Goal: Task Accomplishment & Management: Complete application form

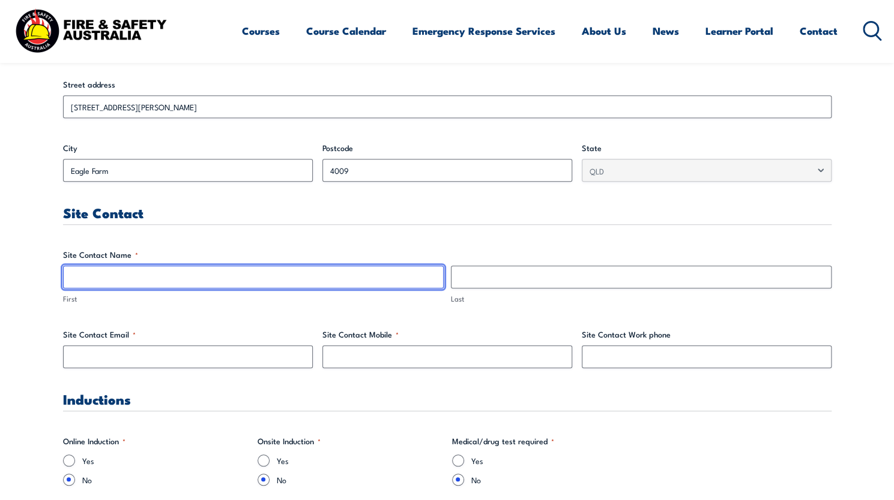
click at [340, 272] on input "First" at bounding box center [253, 277] width 380 height 23
paste input "[PERSON_NAME]"
type input "[PERSON_NAME]"
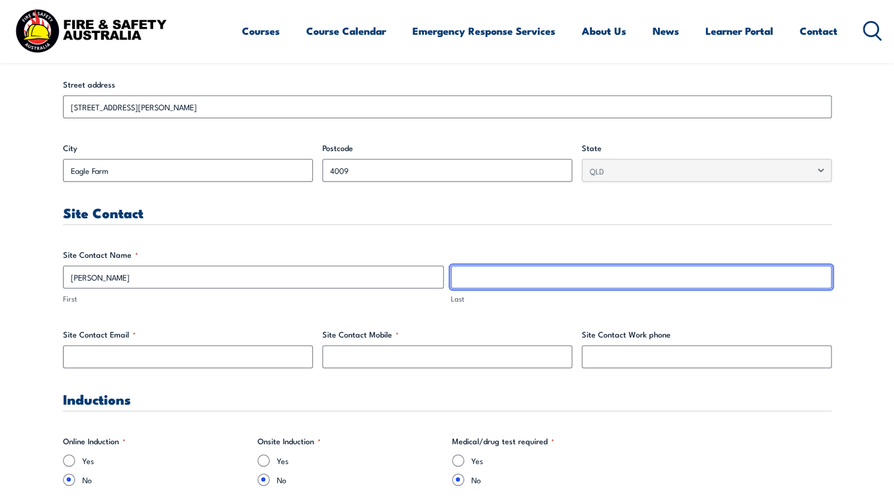
click at [594, 275] on input "Last" at bounding box center [641, 277] width 380 height 23
paste input "[PERSON_NAME]"
type input "[PERSON_NAME]"
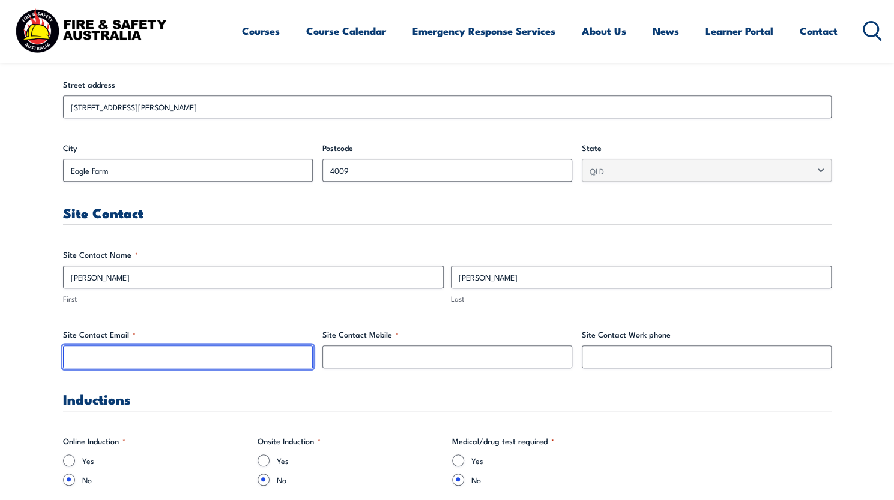
click at [247, 355] on input "Site Contact Email *" at bounding box center [188, 357] width 250 height 23
paste input "[PERSON_NAME][EMAIL_ADDRESS][PERSON_NAME][DOMAIN_NAME]"
type input "[PERSON_NAME][EMAIL_ADDRESS][PERSON_NAME][DOMAIN_NAME]"
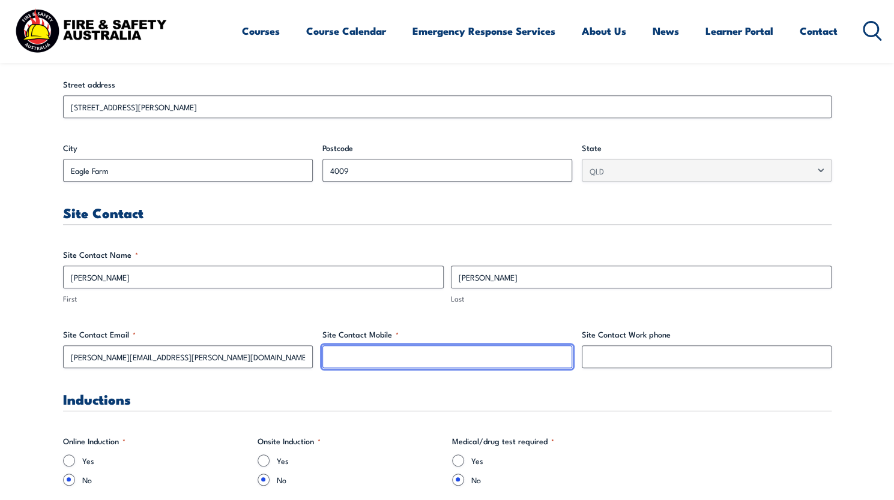
click at [373, 358] on input "Site Contact Mobile *" at bounding box center [447, 357] width 250 height 23
paste input "0437 432 771"
type input "0437 432 771"
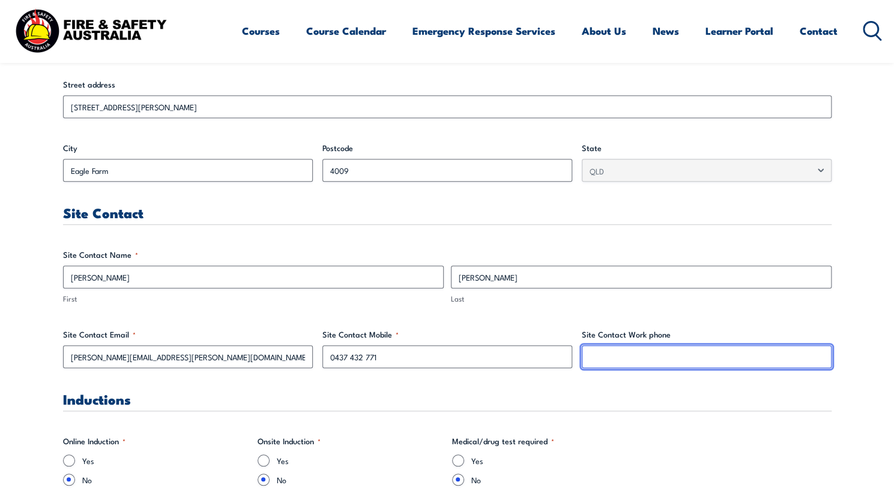
click at [659, 352] on input "Site Contact Work phone" at bounding box center [707, 357] width 250 height 23
paste input "07 340 3714"
type input "07 340 37149"
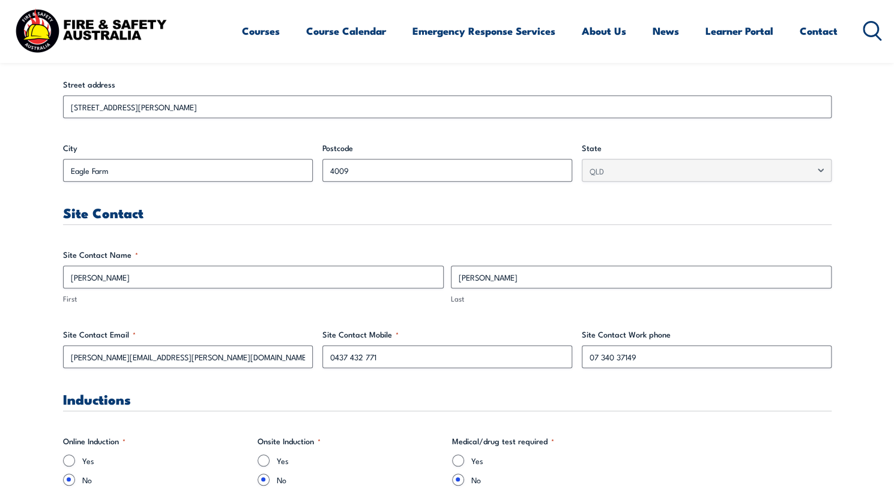
click at [649, 401] on h3 "Inductions" at bounding box center [447, 399] width 768 height 14
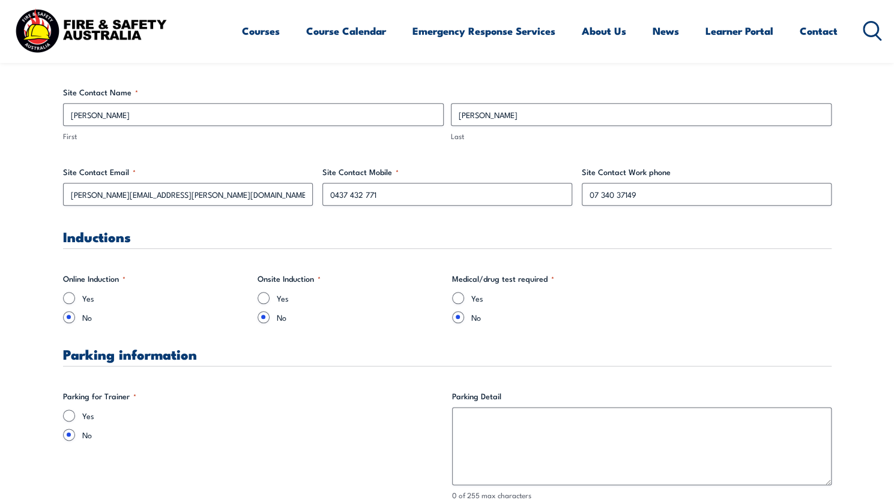
scroll to position [651, 0]
click at [262, 296] on input "Yes" at bounding box center [263, 298] width 12 height 12
radio input "true"
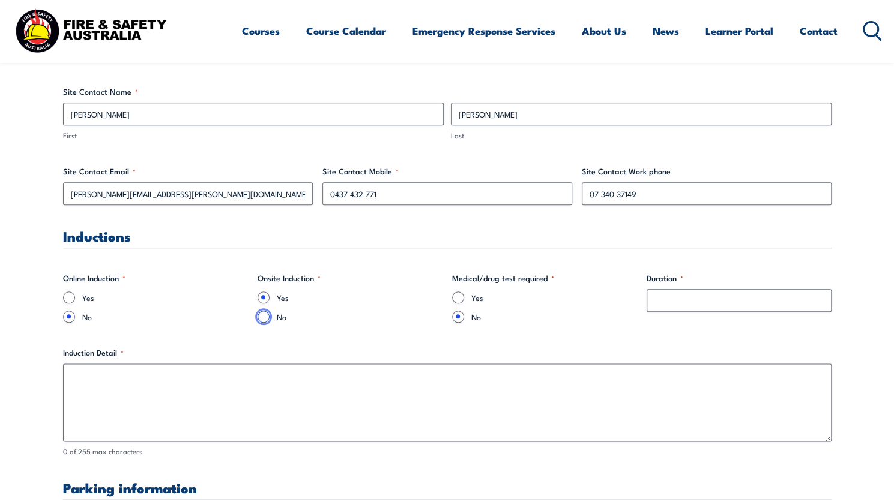
click at [264, 317] on input "No" at bounding box center [263, 317] width 12 height 12
radio input "true"
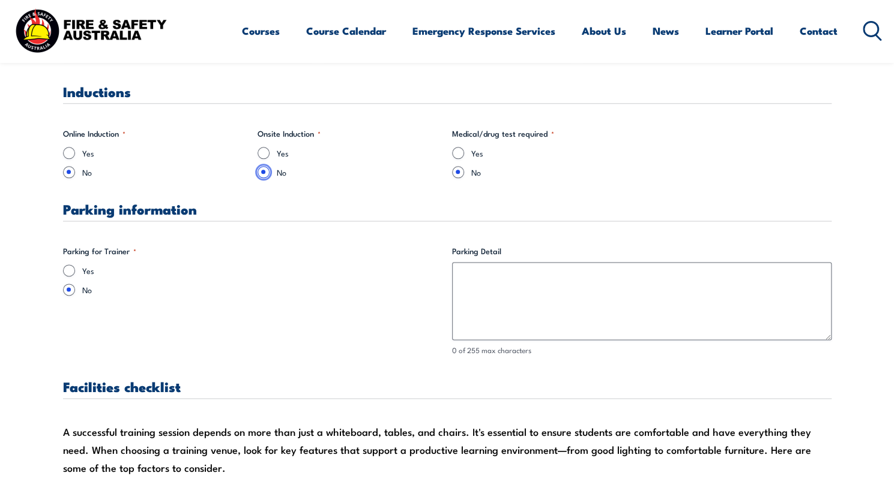
scroll to position [796, 0]
click at [66, 270] on input "Yes" at bounding box center [69, 270] width 12 height 12
radio input "true"
click at [271, 335] on fieldset "Parking for Trainer * Yes No" at bounding box center [252, 300] width 379 height 111
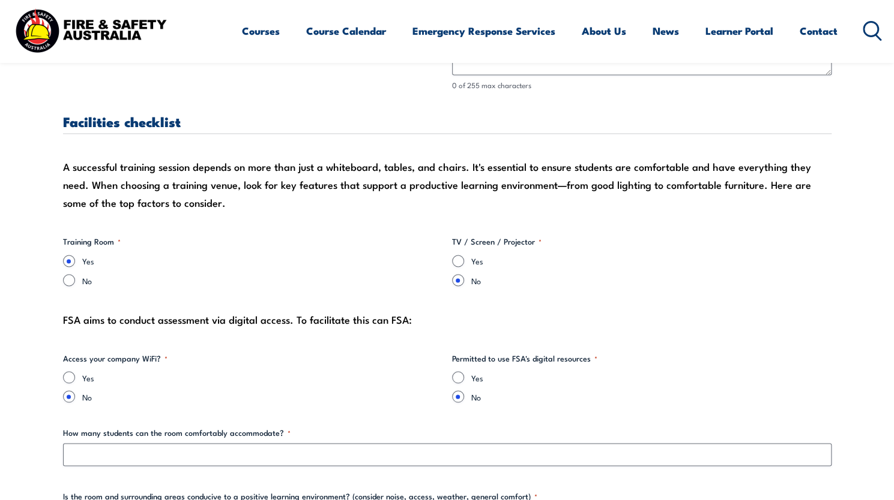
scroll to position [1065, 0]
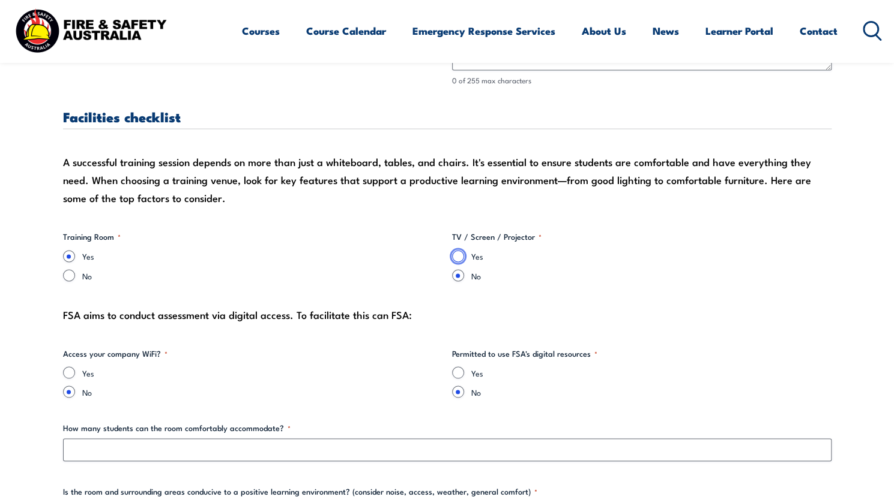
click at [457, 255] on input "Yes" at bounding box center [458, 256] width 12 height 12
radio input "true"
click at [65, 374] on input "Yes" at bounding box center [69, 373] width 12 height 12
radio input "true"
click at [457, 374] on input "Yes" at bounding box center [458, 373] width 12 height 12
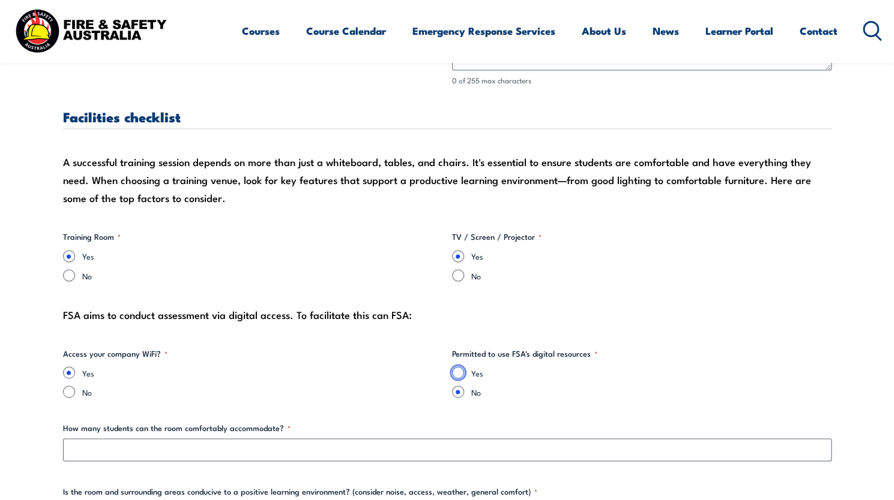
radio input "true"
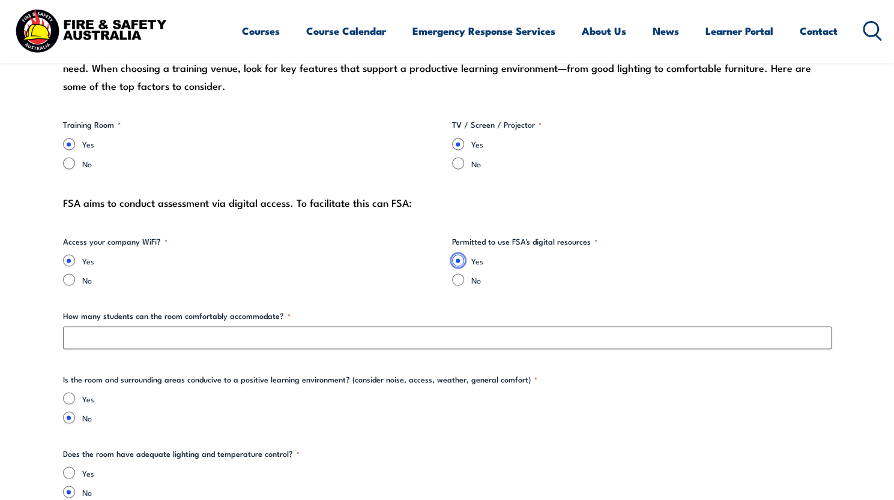
scroll to position [1185, 0]
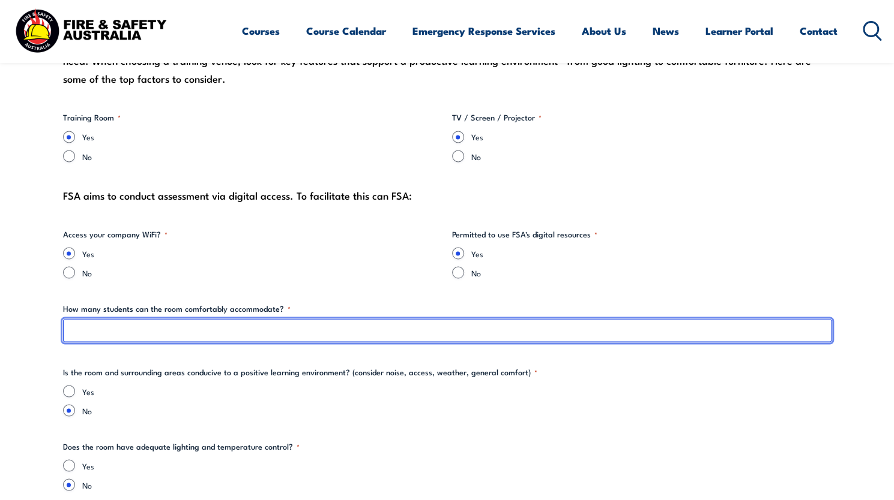
click at [308, 332] on input "How many students can the room comfortably accommodate? *" at bounding box center [447, 330] width 768 height 23
click at [308, 332] on input "1" at bounding box center [447, 330] width 768 height 23
type input "1"
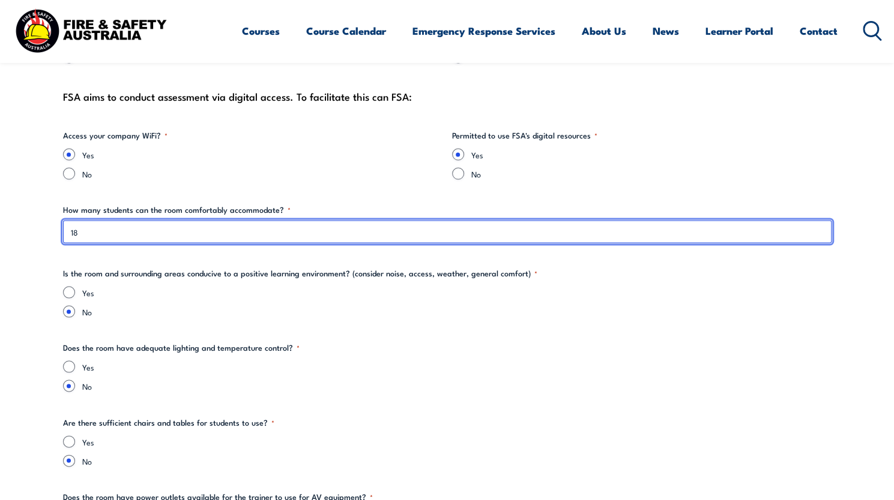
scroll to position [1285, 0]
type input "18"
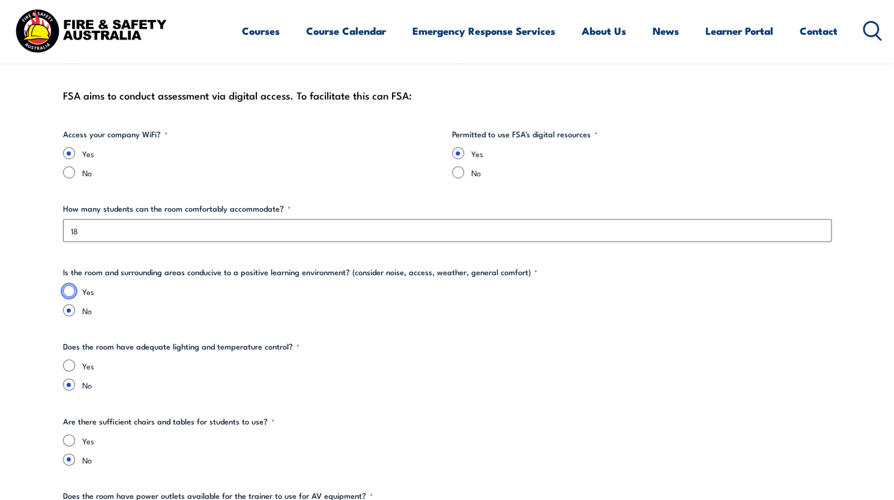
click at [65, 293] on input "Yes" at bounding box center [69, 291] width 12 height 12
radio input "true"
click at [168, 308] on label "No" at bounding box center [456, 310] width 749 height 12
click at [75, 308] on input "No" at bounding box center [69, 310] width 12 height 12
radio input "true"
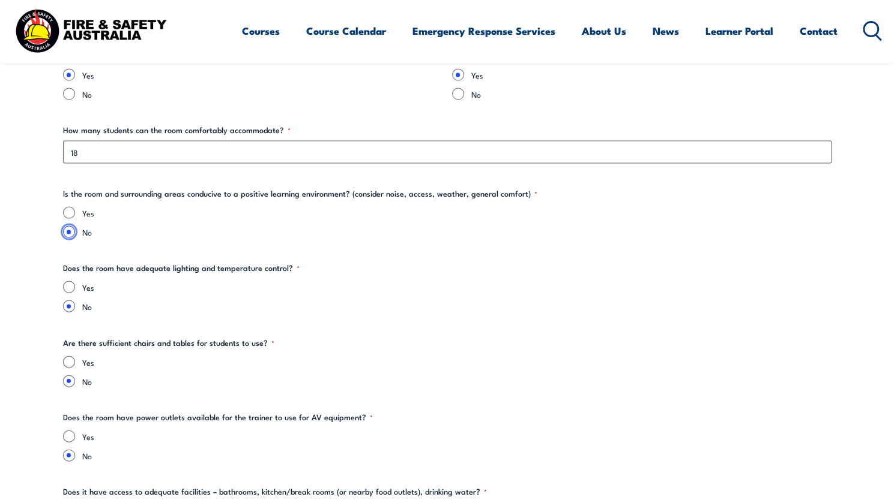
scroll to position [1363, 0]
click at [67, 293] on div "Yes No" at bounding box center [447, 296] width 768 height 31
click at [64, 290] on div "Yes" at bounding box center [447, 287] width 768 height 12
click at [67, 286] on input "Yes" at bounding box center [69, 287] width 12 height 12
radio input "true"
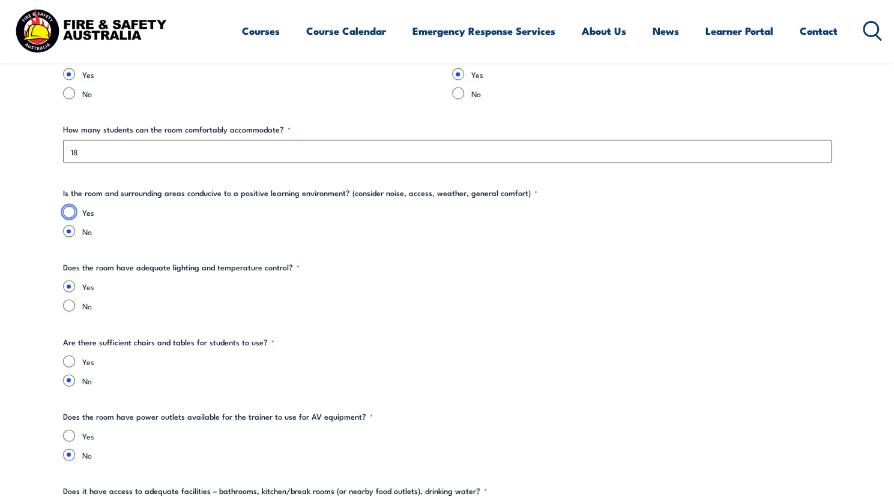
click at [67, 211] on input "Yes" at bounding box center [69, 212] width 12 height 12
radio input "true"
click at [148, 296] on div "Yes No" at bounding box center [447, 296] width 768 height 31
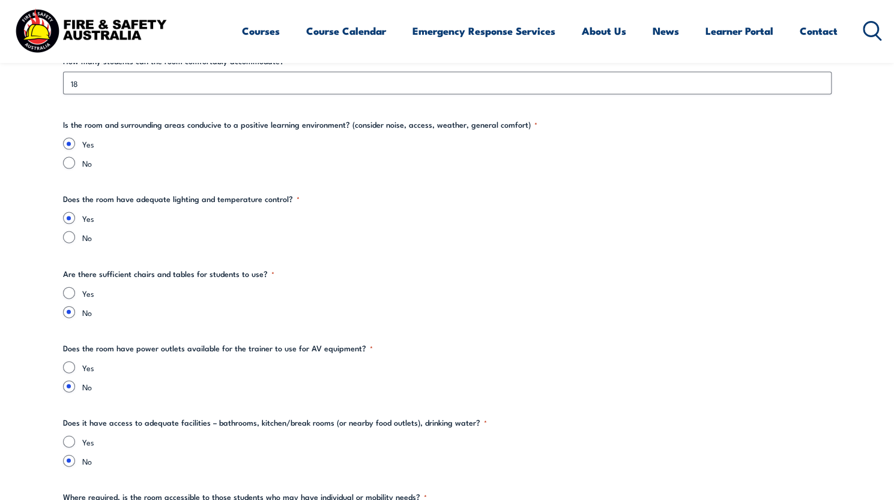
scroll to position [1432, 0]
click at [68, 290] on input "Yes" at bounding box center [69, 293] width 12 height 12
radio input "true"
click at [157, 301] on div "Yes No" at bounding box center [447, 302] width 768 height 31
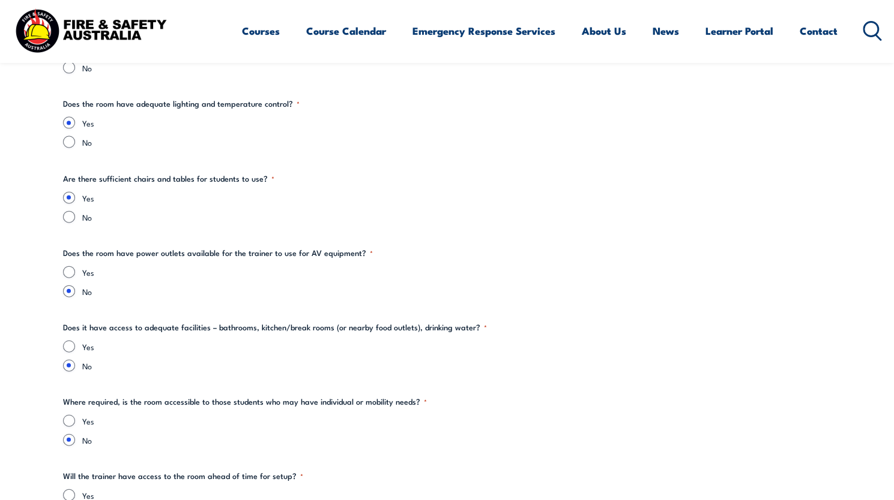
scroll to position [1535, 0]
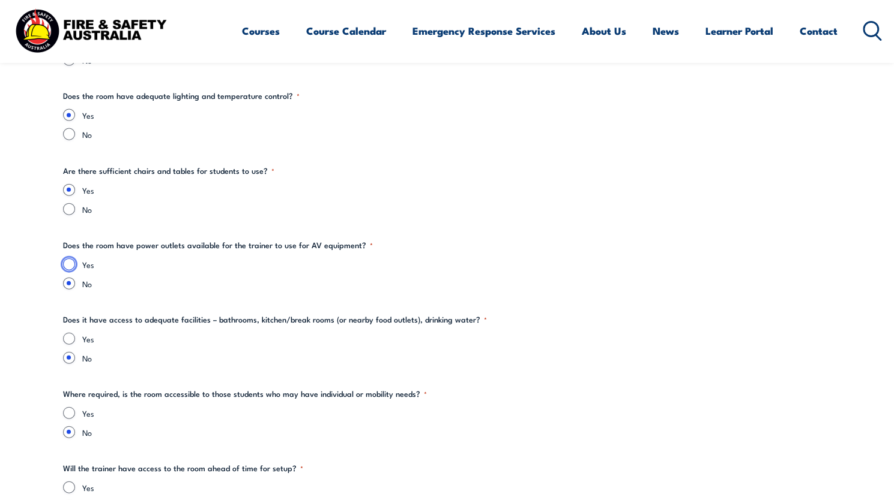
click at [70, 265] on input "Yes" at bounding box center [69, 265] width 12 height 12
radio input "true"
click at [175, 325] on fieldset "Does it have access to adequate facilities – bathrooms, kitchen/break rooms (or…" at bounding box center [447, 339] width 768 height 50
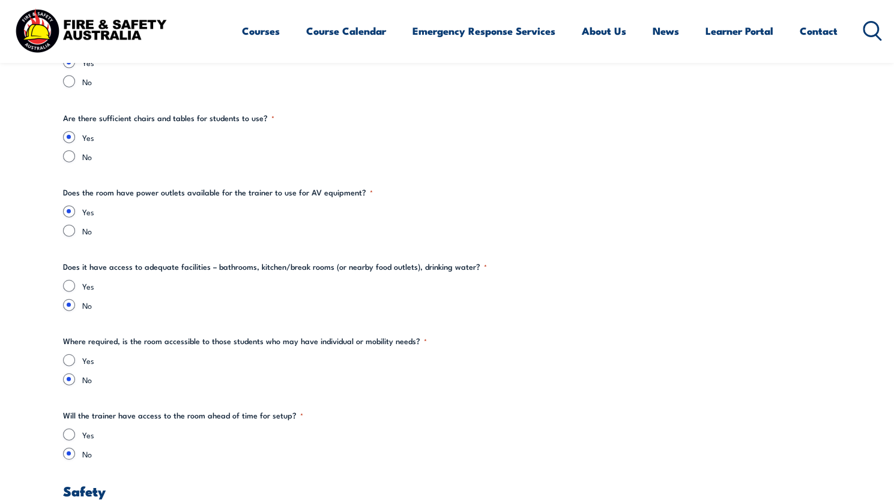
scroll to position [1607, 0]
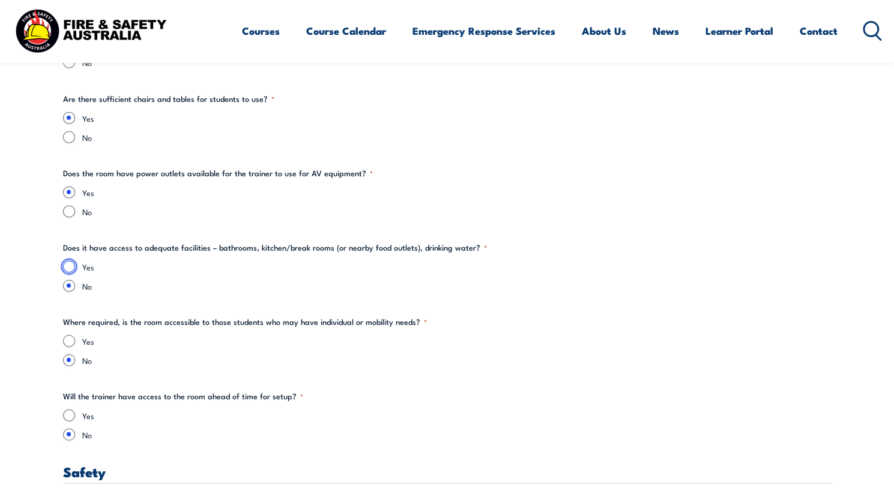
click at [68, 267] on input "Yes" at bounding box center [69, 267] width 12 height 12
radio input "true"
click at [151, 328] on fieldset "Where required, is the room accessible to those students who may have individua…" at bounding box center [447, 341] width 768 height 50
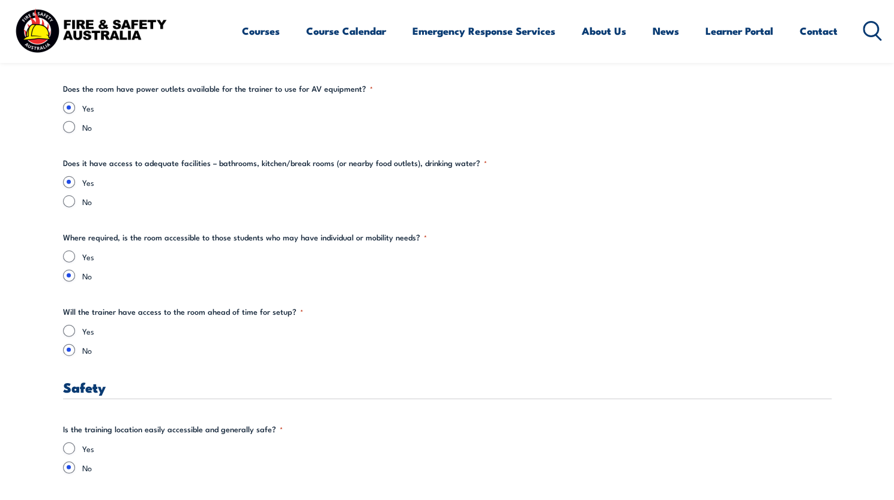
scroll to position [1694, 0]
click at [67, 252] on input "Yes" at bounding box center [69, 255] width 12 height 12
radio input "true"
click at [187, 308] on legend "Will the trainer have access to the room ahead of time for setup? *" at bounding box center [183, 310] width 240 height 12
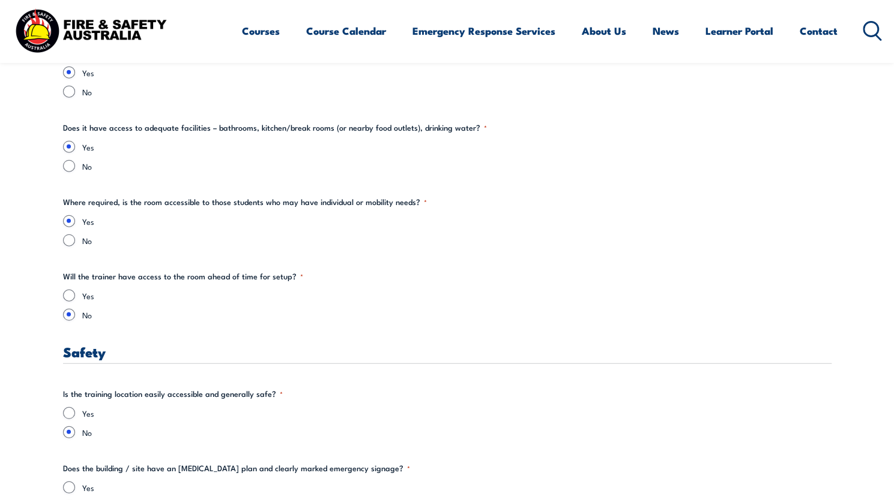
scroll to position [1749, 0]
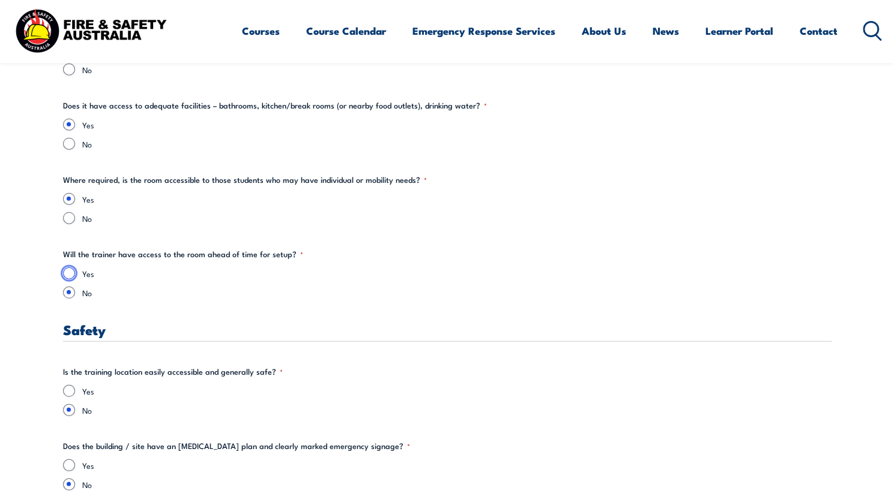
click at [67, 272] on input "Yes" at bounding box center [69, 274] width 12 height 12
radio input "true"
click at [151, 257] on legend "Will the trainer have access to the room ahead of time for setup? *" at bounding box center [183, 254] width 240 height 12
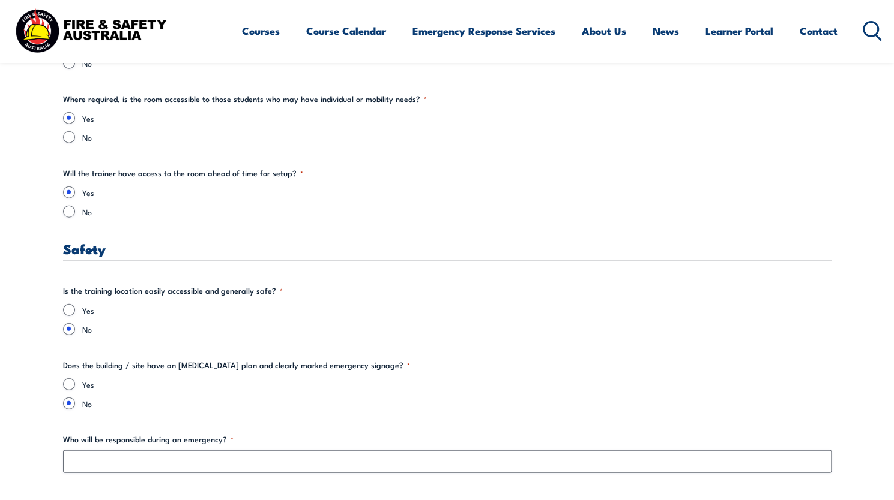
scroll to position [1880, 0]
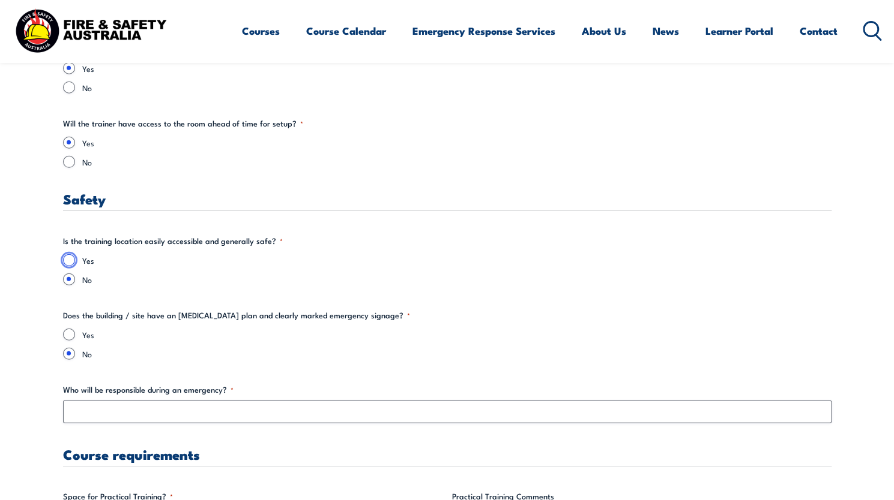
click at [67, 256] on input "Yes" at bounding box center [69, 260] width 12 height 12
radio input "true"
click at [149, 317] on legend "Does the building / site have an [MEDICAL_DATA] plan and clearly marked emergen…" at bounding box center [236, 316] width 347 height 12
click at [67, 329] on input "Yes" at bounding box center [69, 335] width 12 height 12
radio input "true"
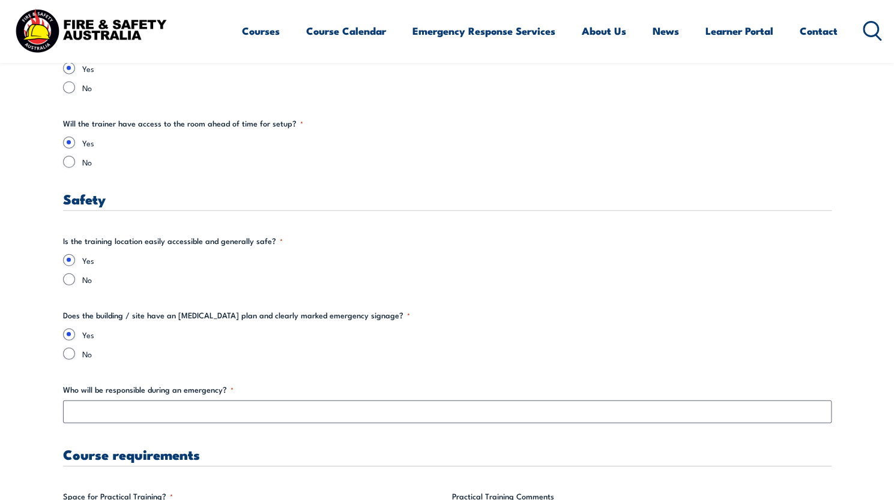
click at [173, 307] on div "Training details Client Details ([PERSON_NAME]) [PERSON_NAME] Training Address …" at bounding box center [447, 291] width 768 height 3499
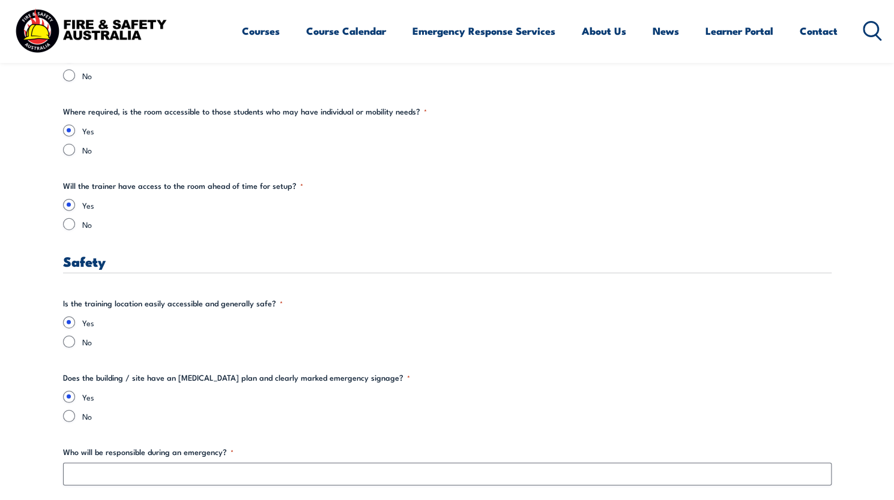
scroll to position [2023, 0]
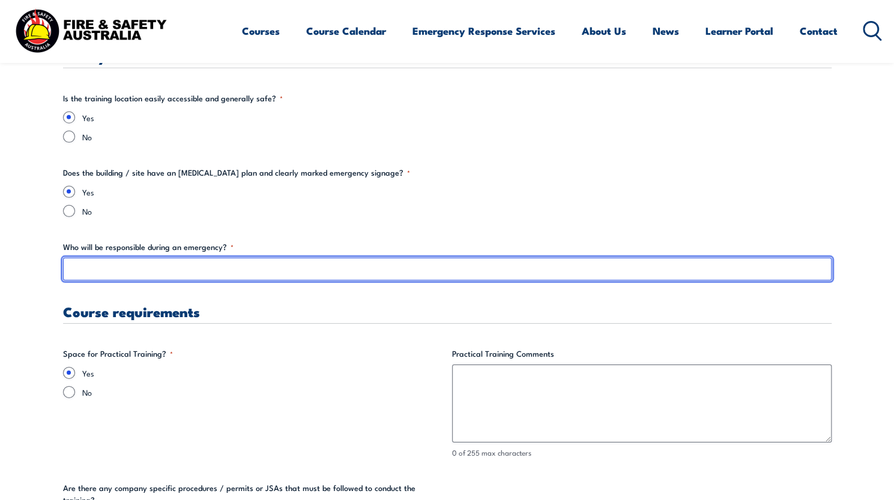
click at [336, 265] on input "Who will be responsible during an emergency? *" at bounding box center [447, 269] width 768 height 23
paste input "[PERSON_NAME]"
type input "[PERSON_NAME]"
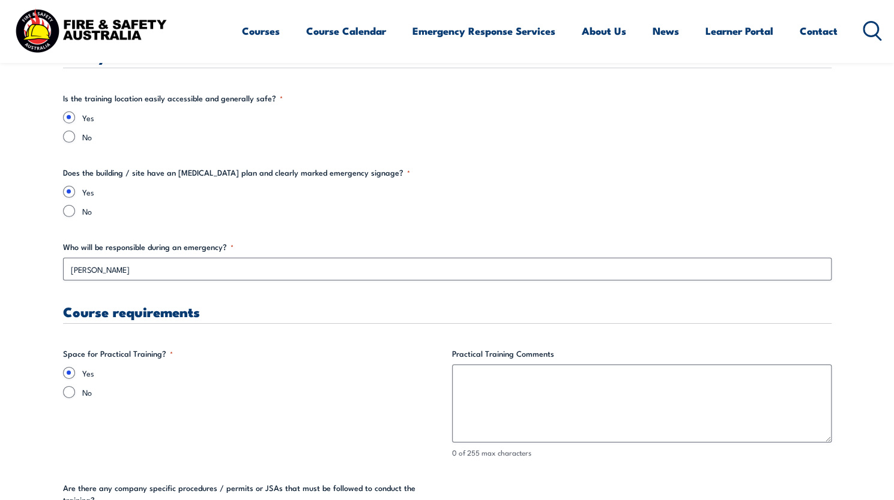
click at [330, 321] on div "Course requirements" at bounding box center [447, 314] width 768 height 19
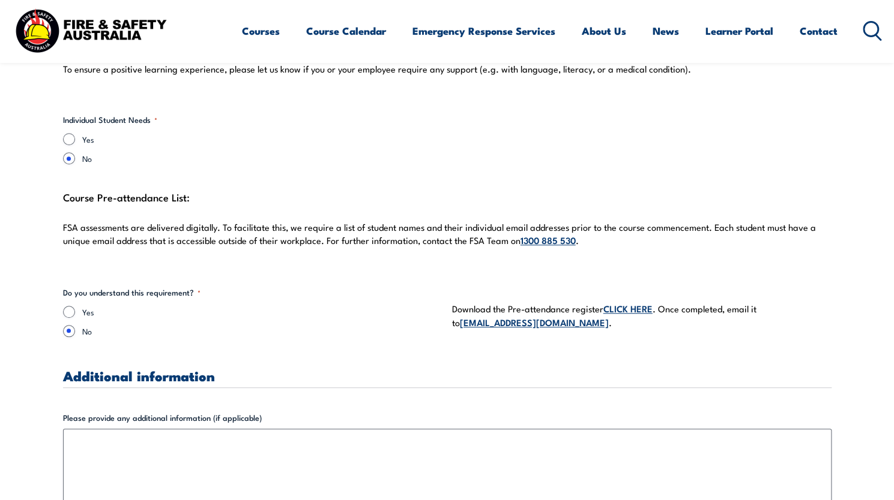
scroll to position [3170, 0]
click at [64, 305] on input "Yes" at bounding box center [69, 311] width 12 height 12
radio input "true"
click at [197, 305] on label "Yes" at bounding box center [262, 311] width 360 height 12
click at [75, 305] on input "Yes" at bounding box center [69, 311] width 12 height 12
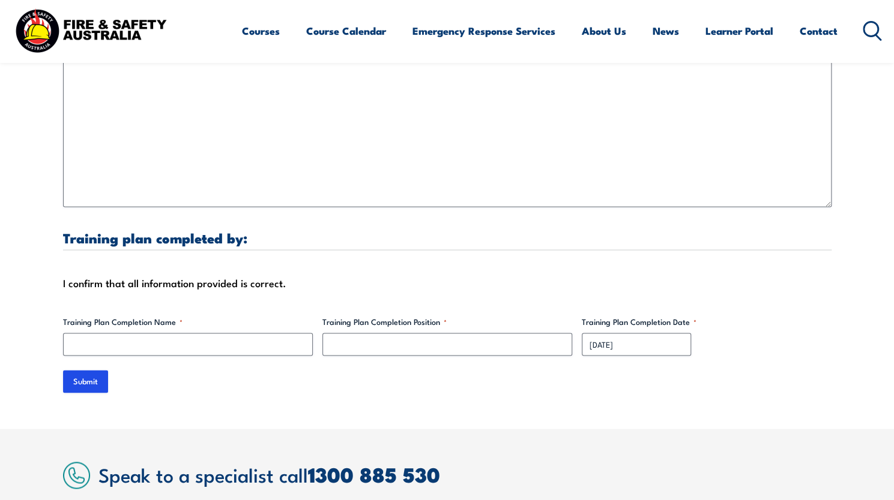
scroll to position [3565, 0]
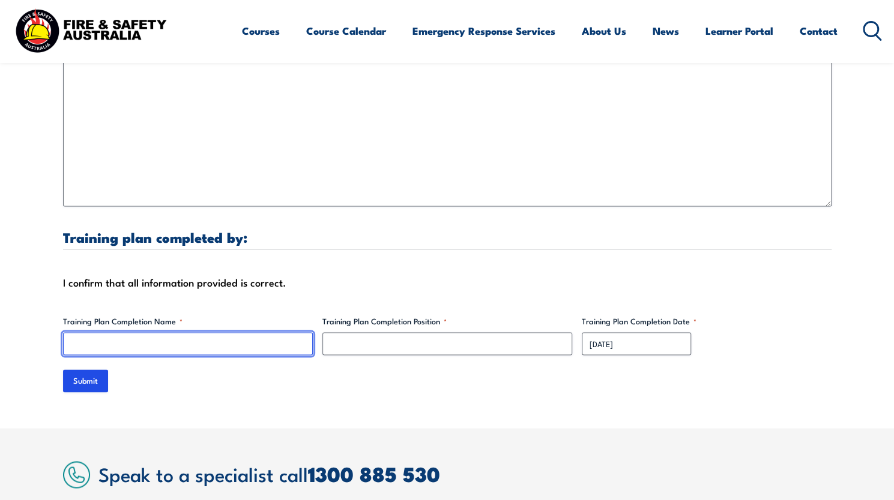
click at [188, 332] on input "Training Plan Completion Name *" at bounding box center [188, 343] width 250 height 23
type input "[PERSON_NAME]"
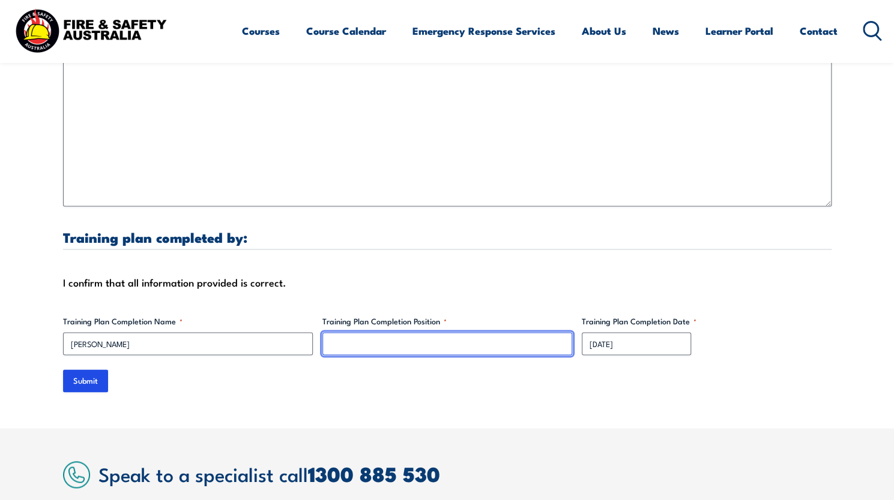
click at [370, 332] on input "Training Plan Completion Position *" at bounding box center [447, 343] width 250 height 23
type input "Learning and Development Consultant"
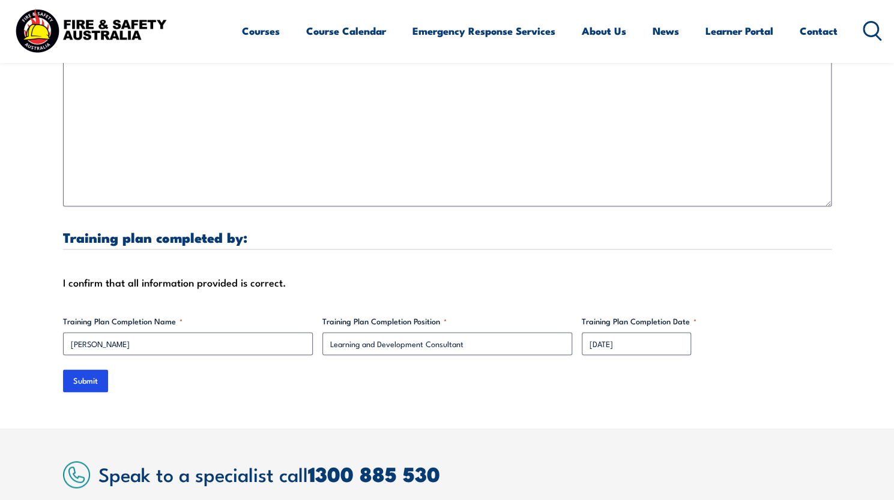
click at [414, 370] on div "Submit" at bounding box center [447, 381] width 768 height 23
click at [97, 370] on input "Submit" at bounding box center [85, 381] width 45 height 23
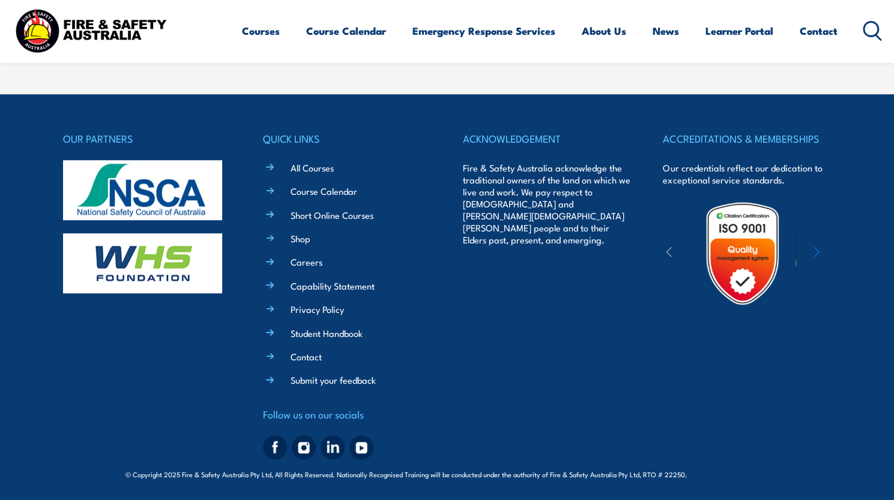
scroll to position [0, 0]
